Goal: Transaction & Acquisition: Purchase product/service

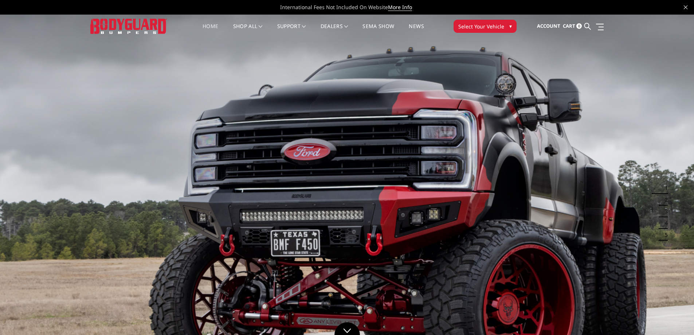
click at [471, 26] on span "Select Your Vehicle" at bounding box center [481, 27] width 46 height 8
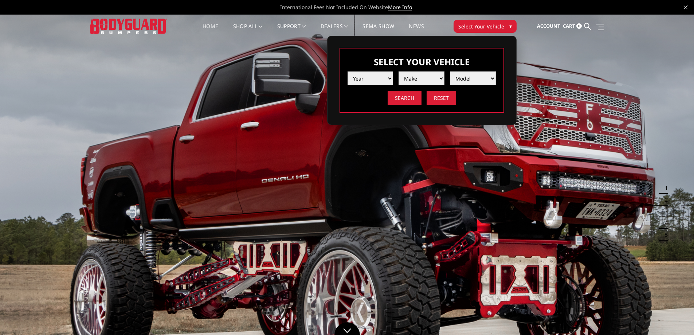
click at [382, 76] on select "Year [DATE] 2024 2023 2022 2021 2020 2019 2018 2017 2016 2015 2014 2013 2012 20…" at bounding box center [370, 78] width 46 height 14
select select "yr_2022"
click at [347, 71] on select "Year [DATE] 2024 2023 2022 2021 2020 2019 2018 2017 2016 2015 2014 2013 2012 20…" at bounding box center [370, 78] width 46 height 14
click at [408, 80] on select "Make Chevrolet Ford GMC Ram Toyota" at bounding box center [421, 78] width 46 height 14
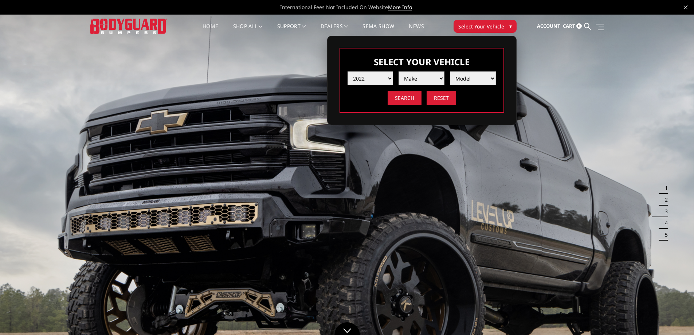
select select "mk_ram"
click at [398, 71] on select "Make Chevrolet Ford GMC Ram Toyota" at bounding box center [421, 78] width 46 height 14
click at [412, 79] on select "Make Chevrolet Ford GMC Ram Toyota" at bounding box center [421, 78] width 46 height 14
